Goal: Task Accomplishment & Management: Use online tool/utility

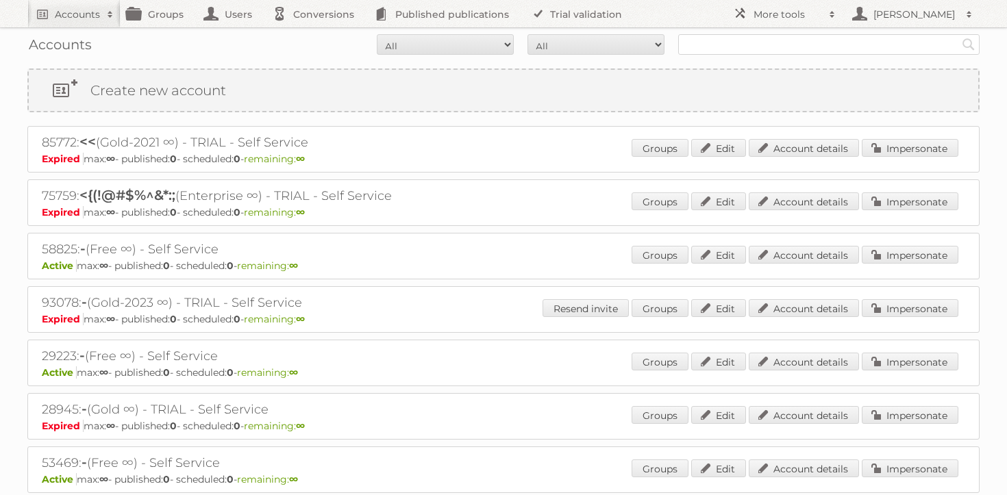
click at [728, 50] on input "text" at bounding box center [828, 44] width 301 height 21
type input "kitea"
click at [958, 34] on input "Search" at bounding box center [968, 44] width 21 height 21
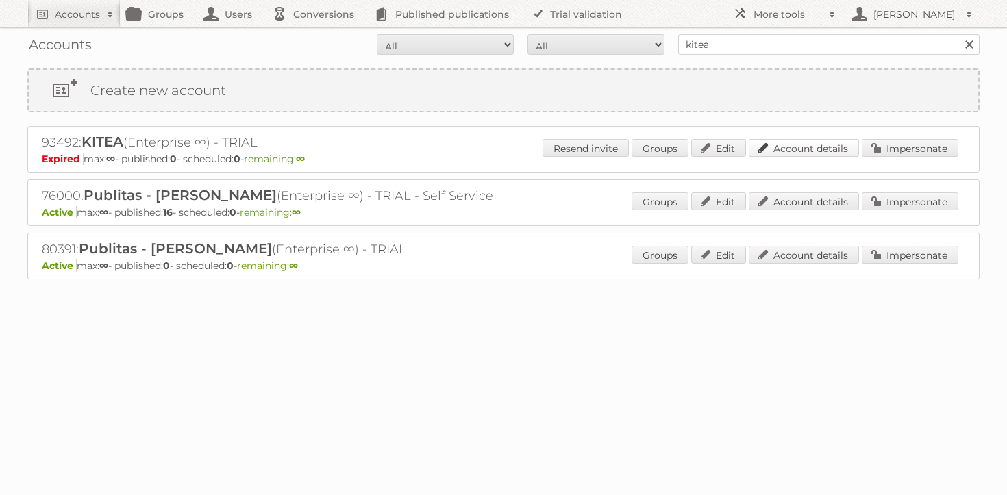
click at [783, 153] on link "Account details" at bounding box center [804, 148] width 110 height 18
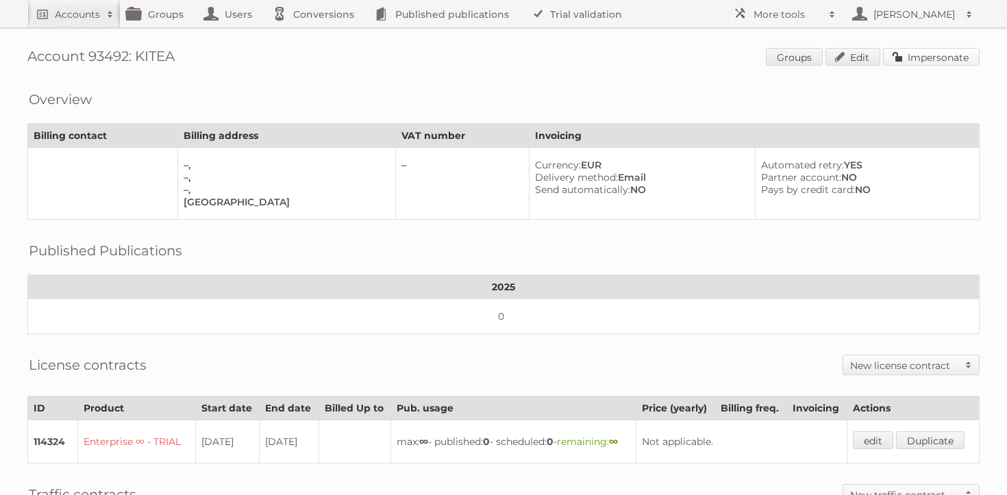
click at [920, 62] on link "Impersonate" at bounding box center [931, 57] width 97 height 18
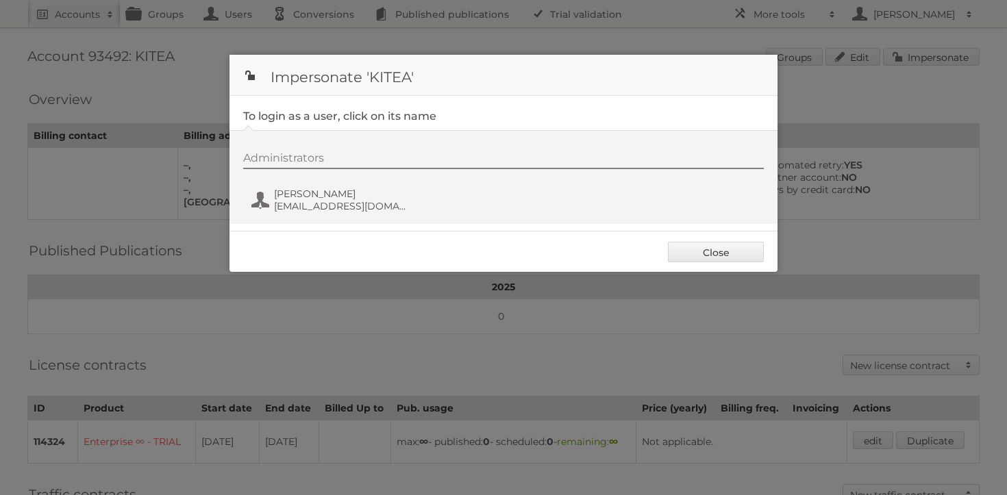
click at [301, 169] on div "Administrators" at bounding box center [503, 160] width 521 height 18
click at [296, 185] on div "Administrators Sanaa Erradi sanaa.erradi@kitea.ma" at bounding box center [510, 184] width 534 height 66
click at [296, 191] on span "Sanaa Erradi" at bounding box center [340, 194] width 133 height 12
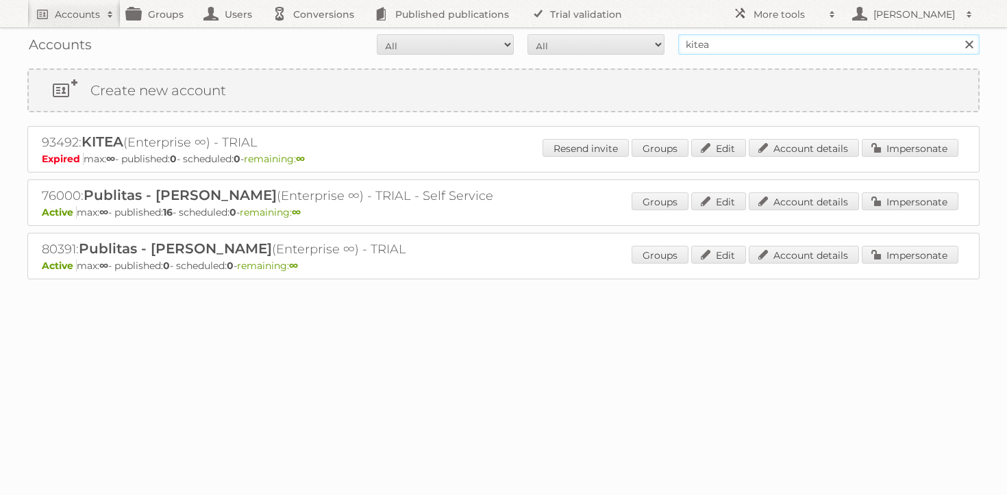
click at [731, 43] on input "kitea" at bounding box center [828, 44] width 301 height 21
type input "maxroy"
click at [958, 34] on input "Search" at bounding box center [968, 44] width 21 height 21
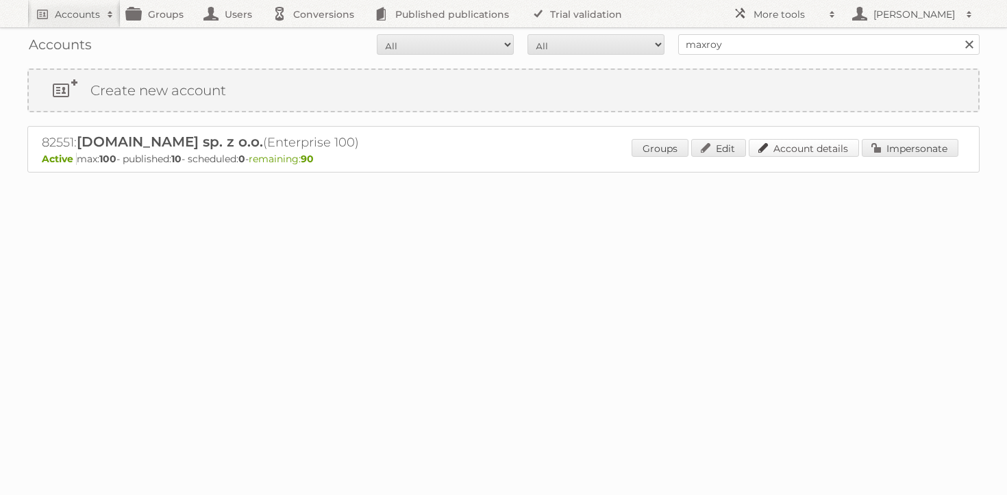
click at [809, 151] on link "Account details" at bounding box center [804, 148] width 110 height 18
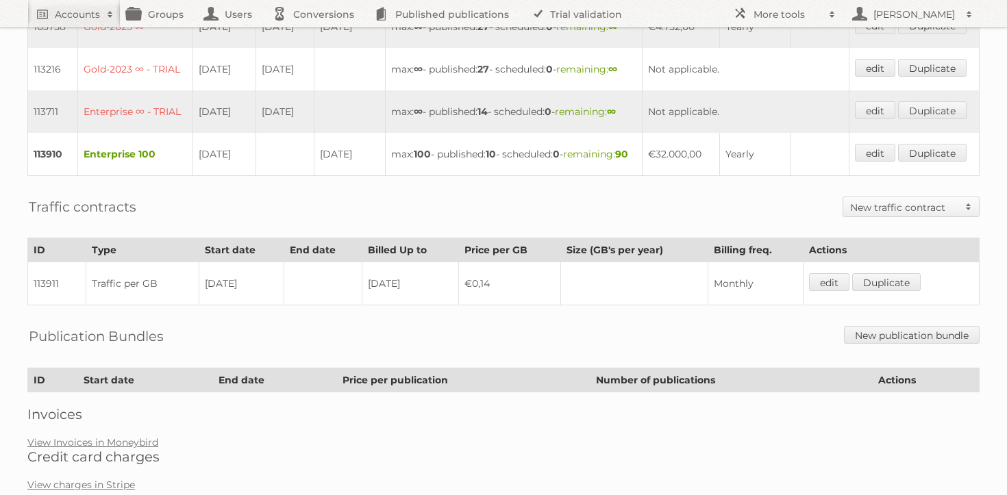
scroll to position [548, 0]
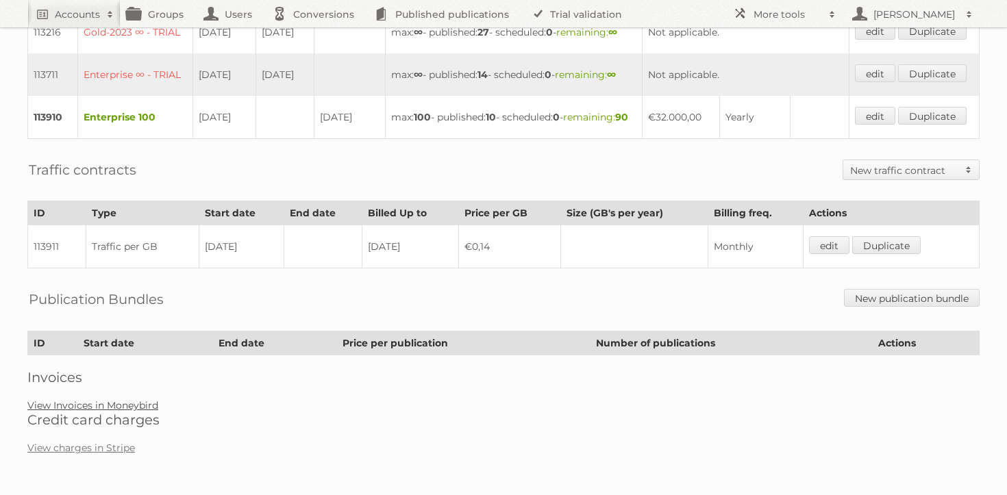
click at [103, 412] on link "View Invoices in Moneybird" at bounding box center [92, 405] width 131 height 12
click at [110, 412] on link "View Invoices in Moneybird" at bounding box center [92, 405] width 131 height 12
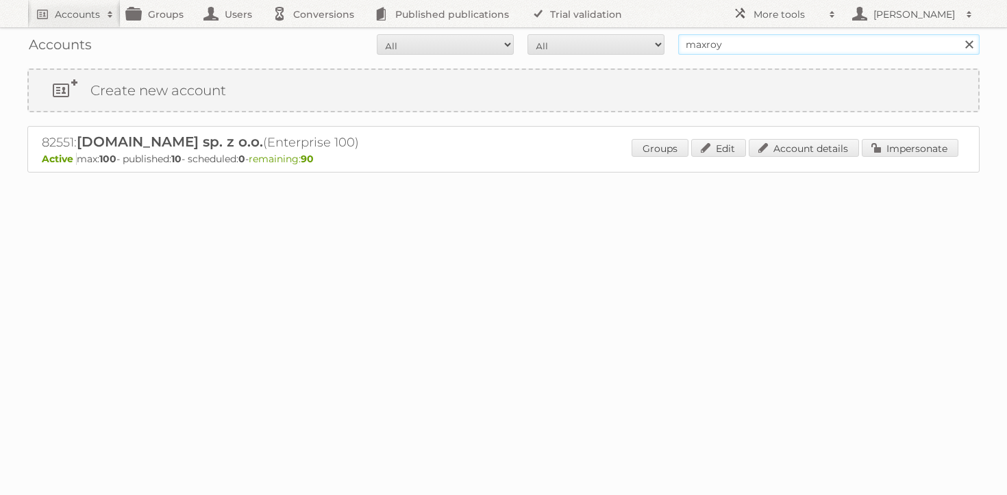
click at [788, 52] on input "maxroy" at bounding box center [828, 44] width 301 height 21
type input "cheil"
click at [958, 34] on input "Search" at bounding box center [968, 44] width 21 height 21
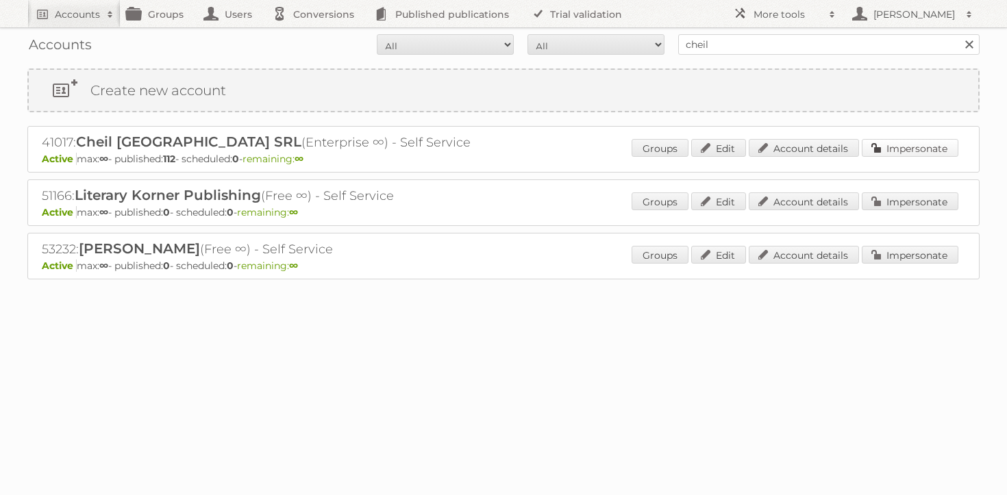
click at [924, 156] on div "Groups Edit Account details Impersonate" at bounding box center [795, 149] width 327 height 21
click at [938, 147] on link "Impersonate" at bounding box center [910, 148] width 97 height 18
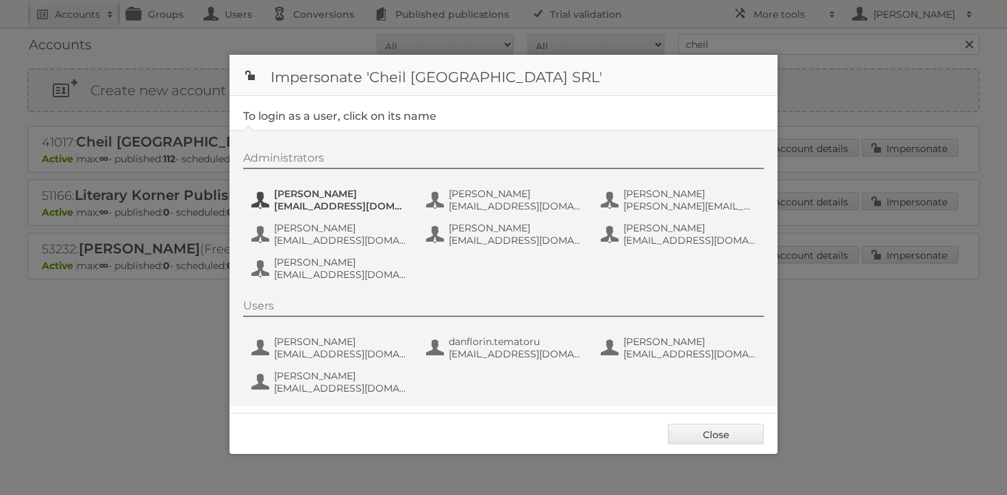
click at [332, 205] on span "[EMAIL_ADDRESS][DOMAIN_NAME]" at bounding box center [340, 206] width 133 height 12
